Goal: Find specific page/section: Find specific page/section

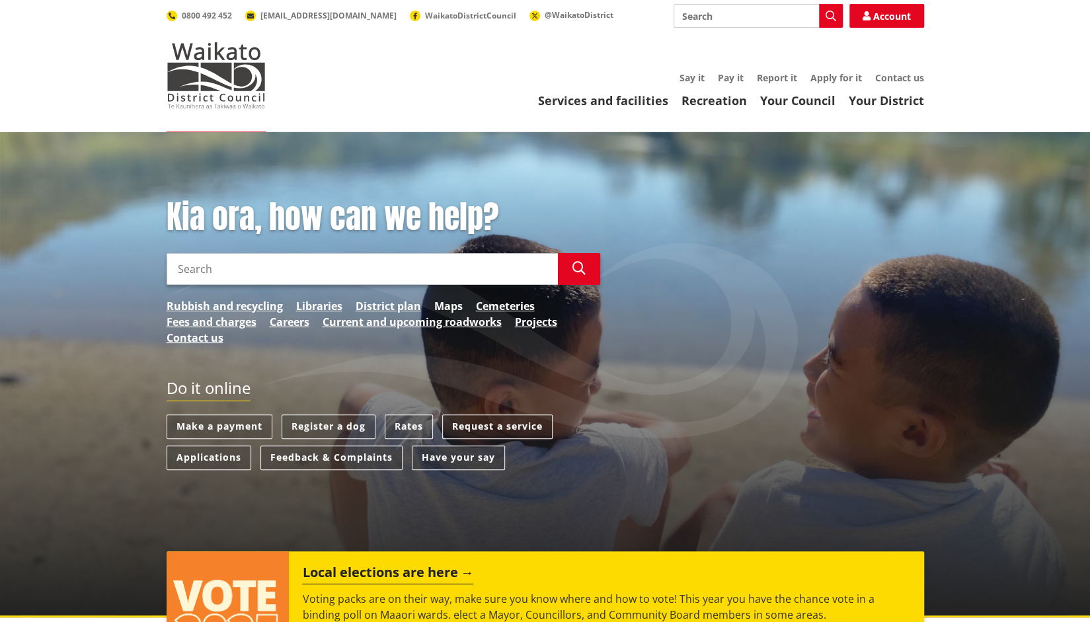
click at [444, 304] on link "Maps" at bounding box center [448, 306] width 28 height 16
click at [655, 104] on link "Services and facilities" at bounding box center [603, 101] width 130 height 16
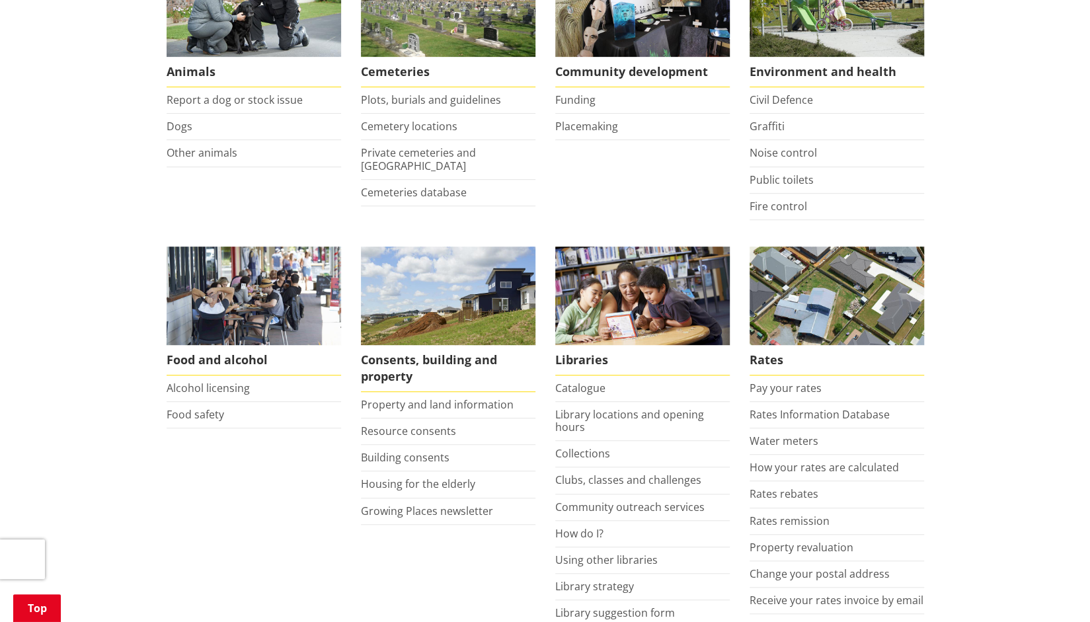
scroll to position [309, 0]
click at [503, 405] on link "Property and land information" at bounding box center [437, 404] width 153 height 15
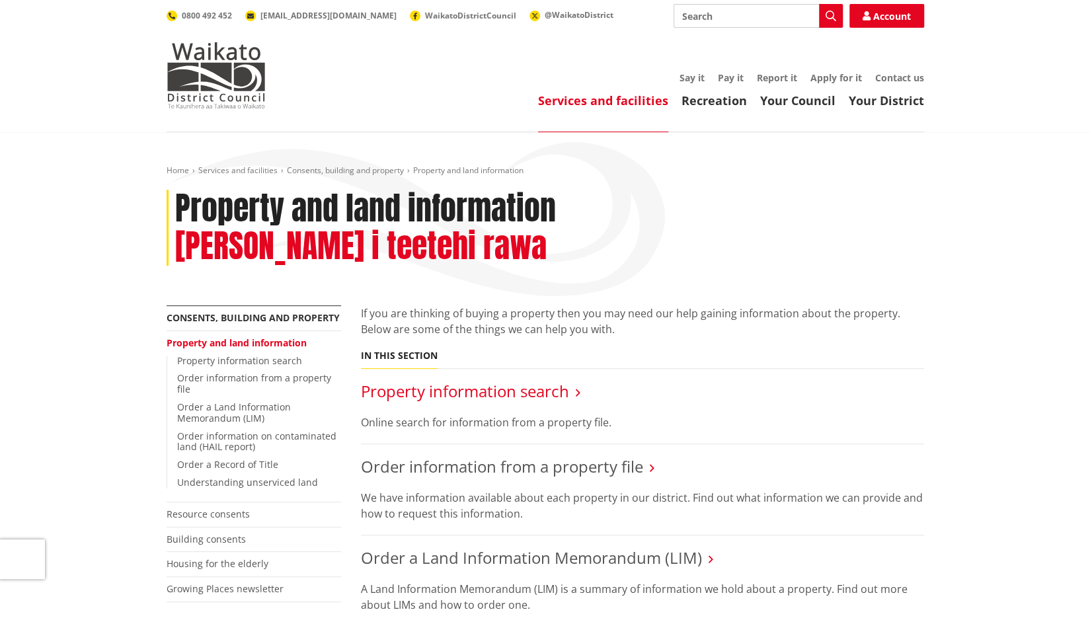
click at [534, 380] on link "Property information search" at bounding box center [465, 391] width 208 height 22
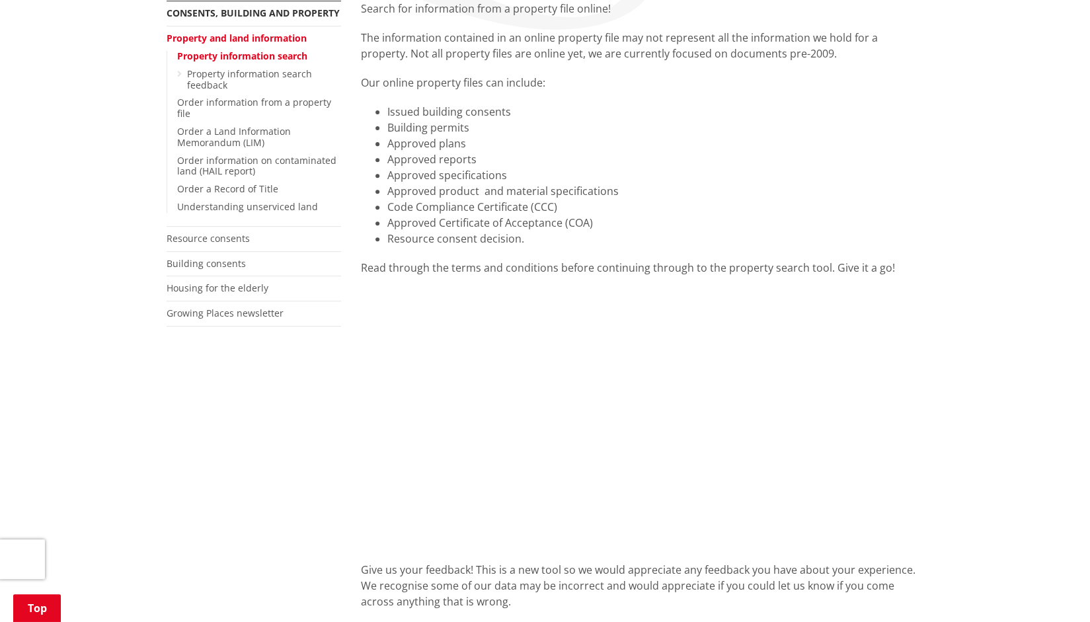
scroll to position [253, 0]
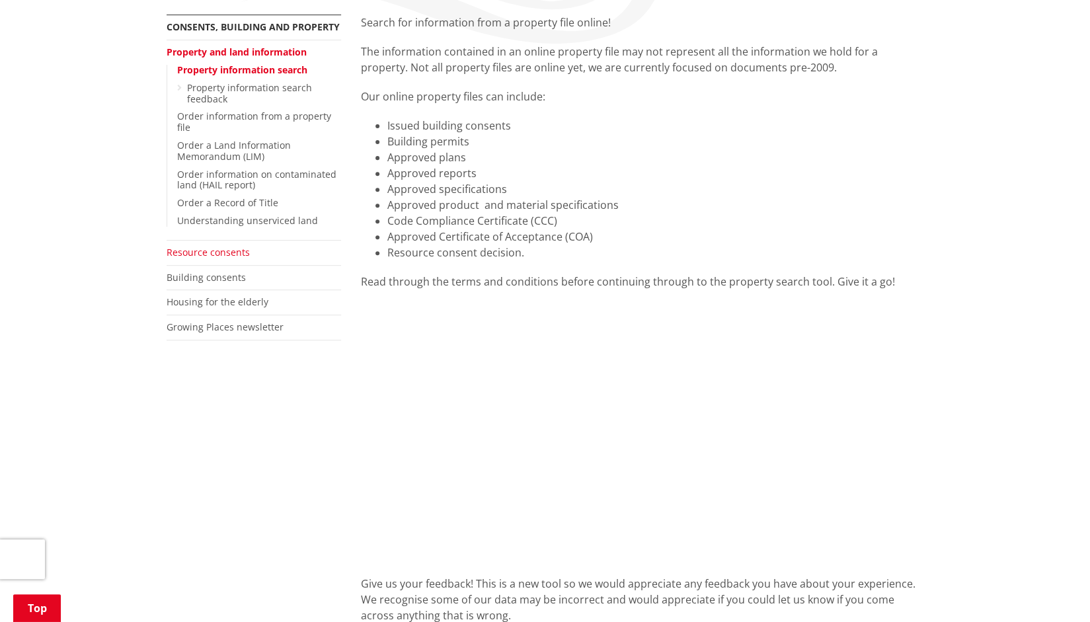
click at [173, 249] on link "Resource consents" at bounding box center [208, 252] width 83 height 13
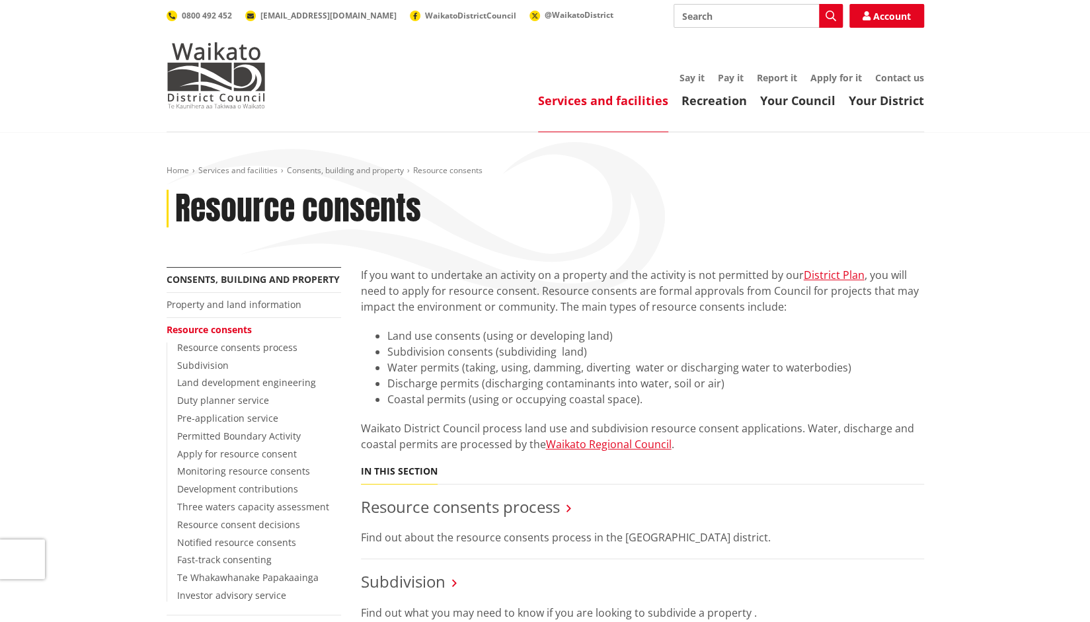
click at [717, 13] on input "Search" at bounding box center [758, 16] width 169 height 24
type input "maps"
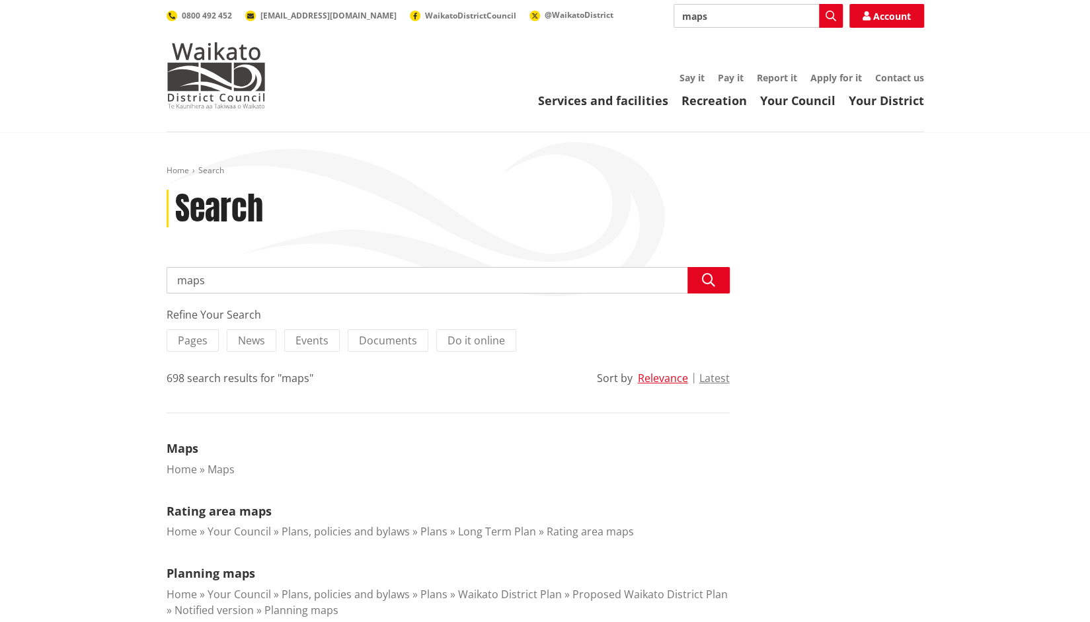
click at [684, 13] on input "maps" at bounding box center [758, 16] width 169 height 24
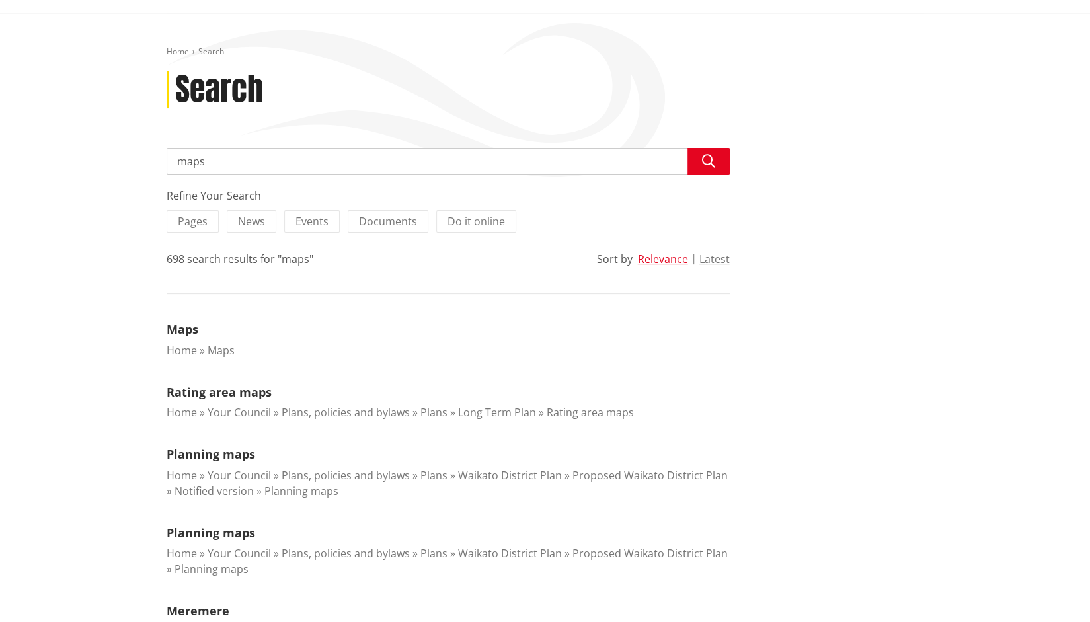
scroll to position [118, 0]
click at [185, 328] on link "Maps" at bounding box center [183, 330] width 32 height 16
